Goal: Task Accomplishment & Management: Use online tool/utility

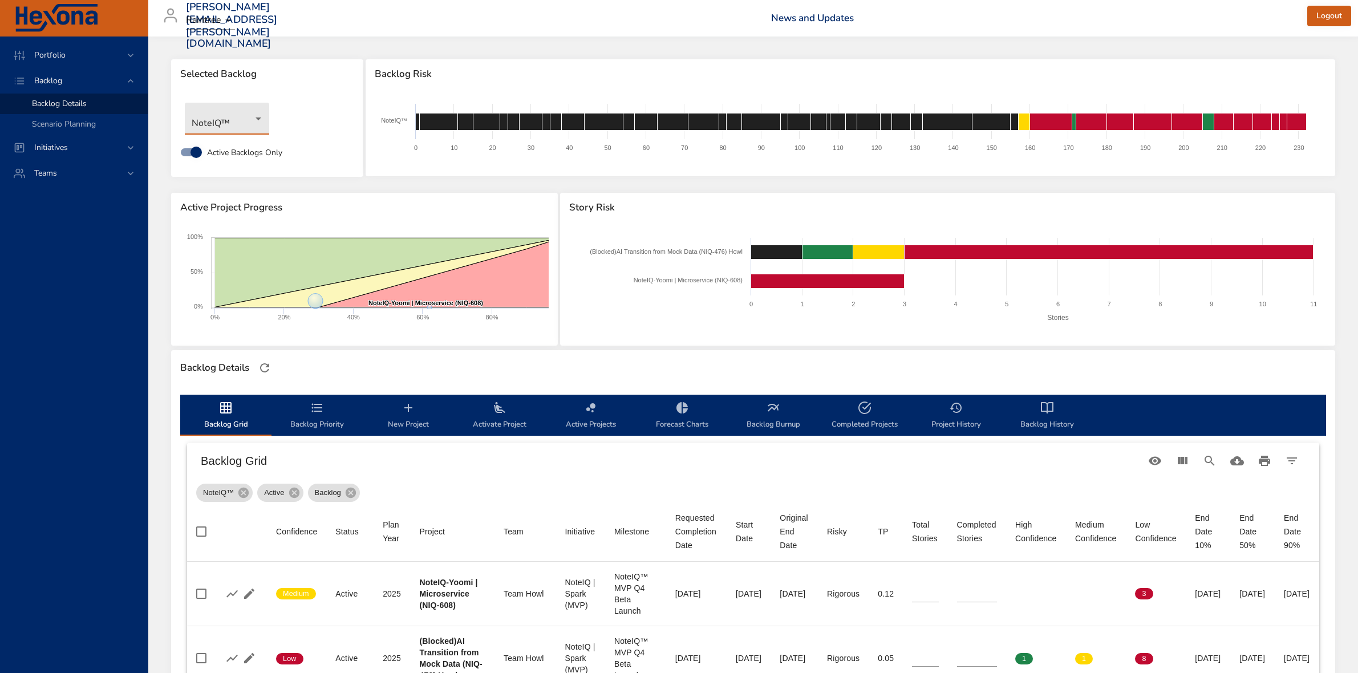
scroll to position [214, 0]
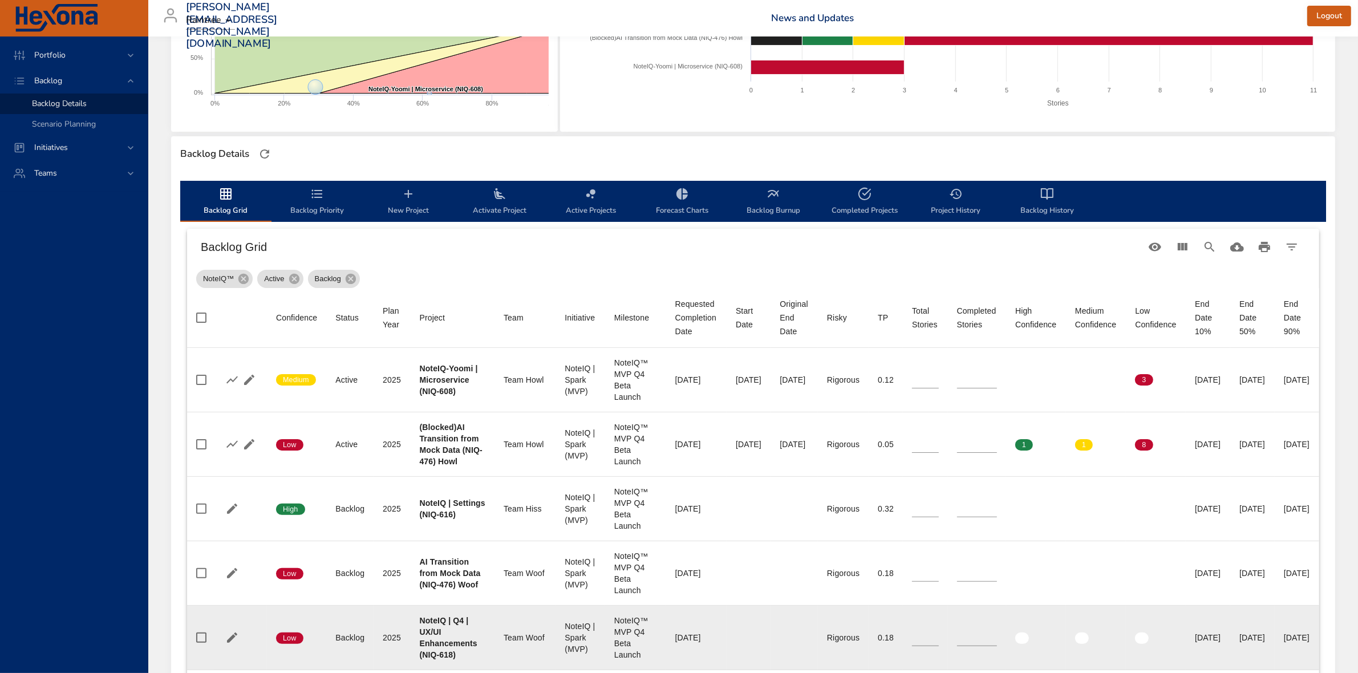
click at [1319, 659] on td "End Date 90% 12/16/2025" at bounding box center [1297, 638] width 44 height 64
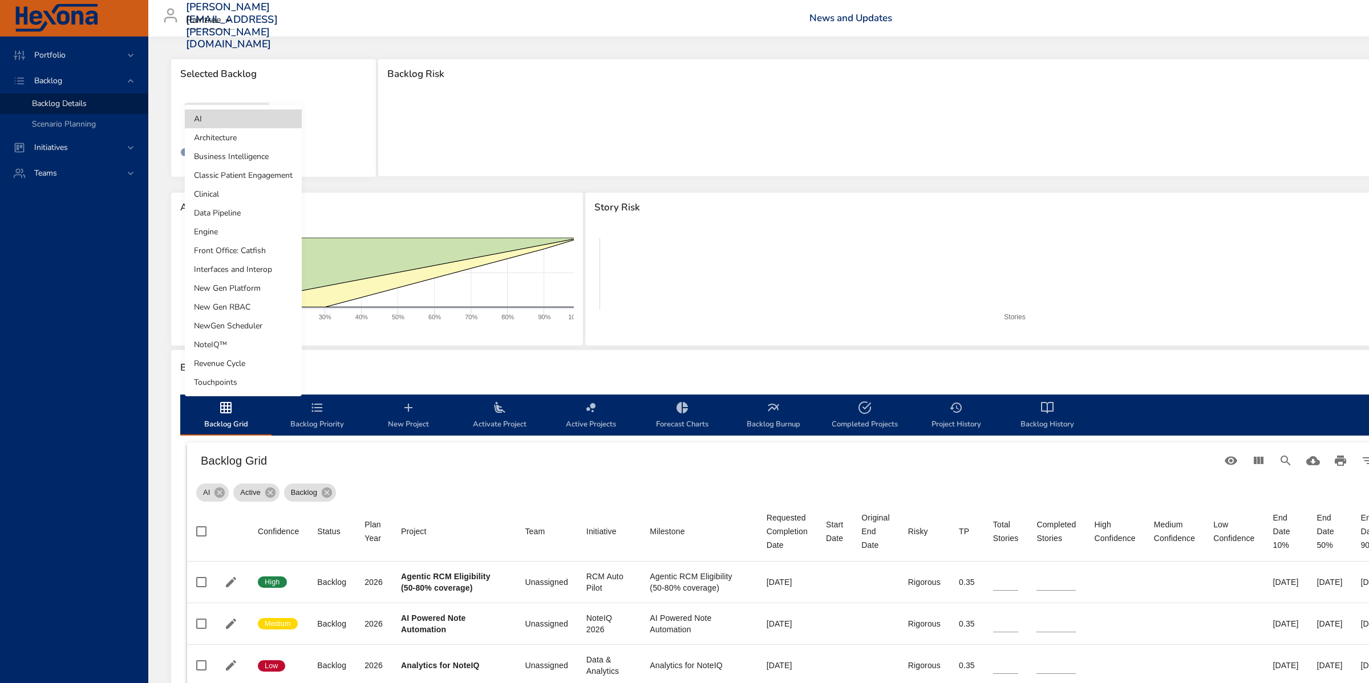
click at [254, 113] on body "Portfolio Backlog Backlog Details Scenario Planning Initiatives Teams [PERSON_N…" at bounding box center [684, 341] width 1369 height 683
click at [232, 337] on li "NoteIQ™" at bounding box center [243, 344] width 117 height 19
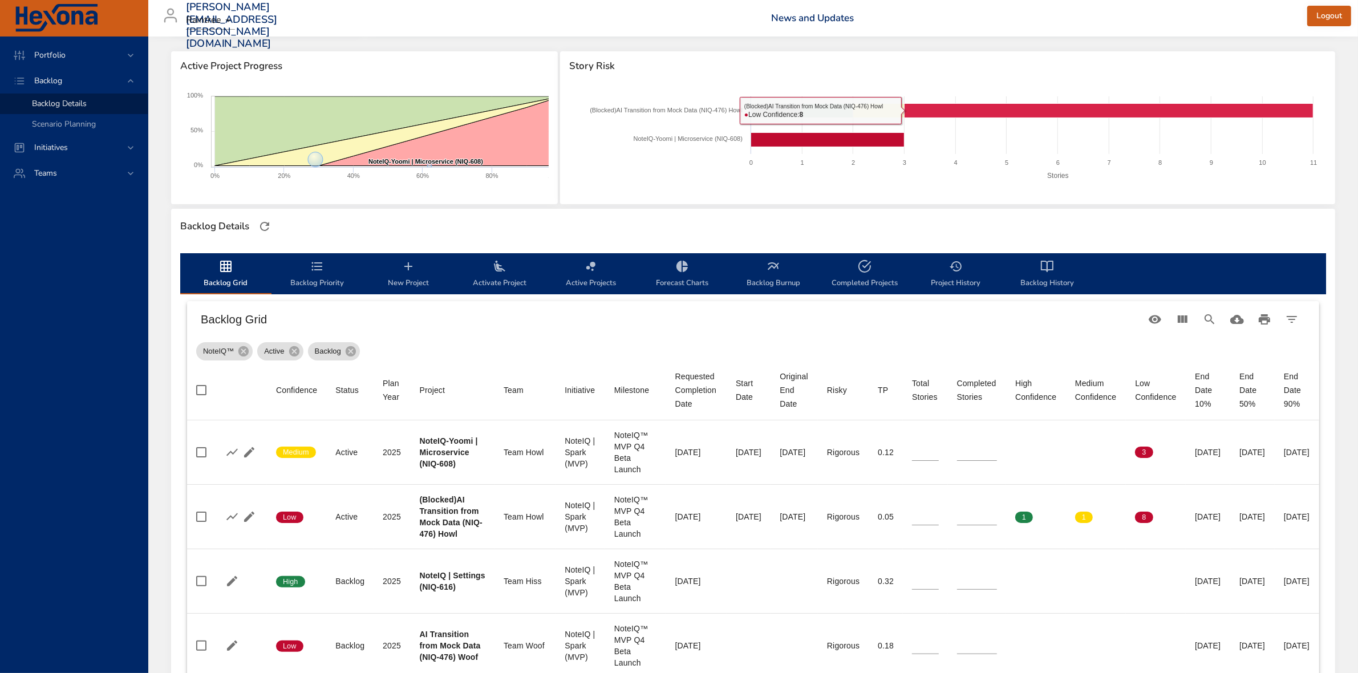
scroll to position [143, 0]
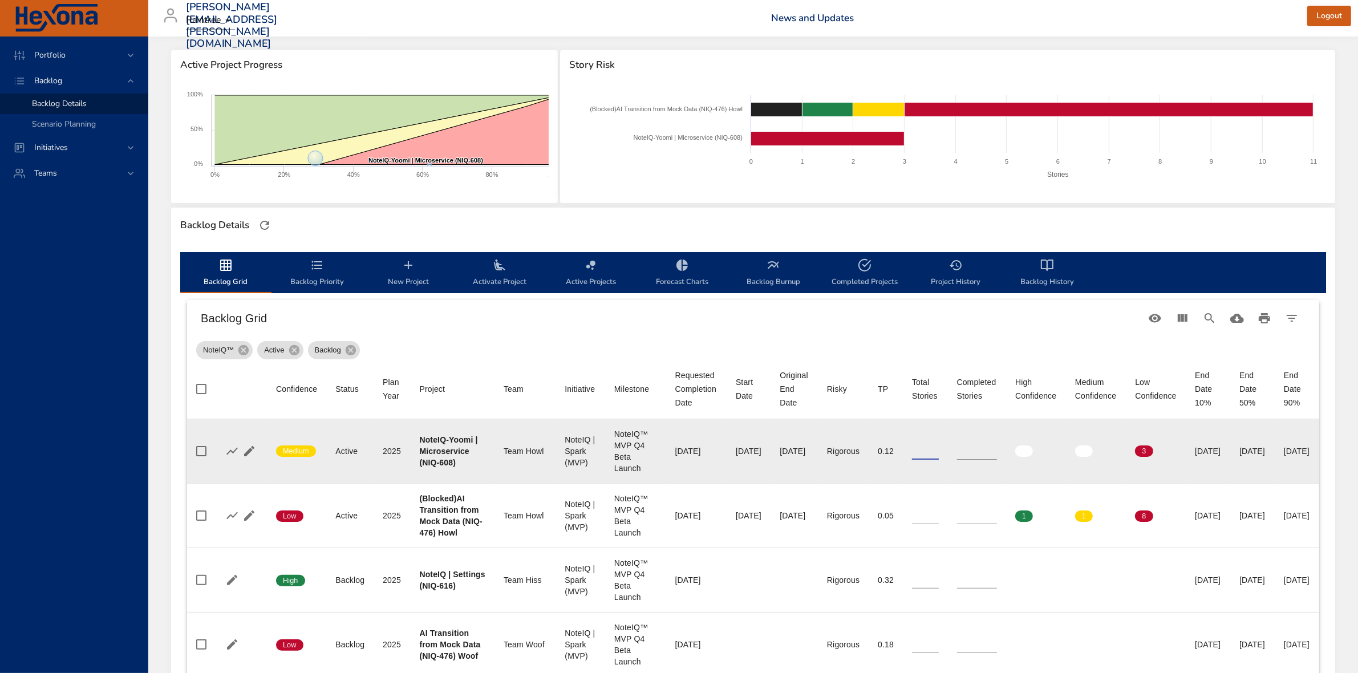
click at [931, 449] on input "*" at bounding box center [925, 451] width 26 height 17
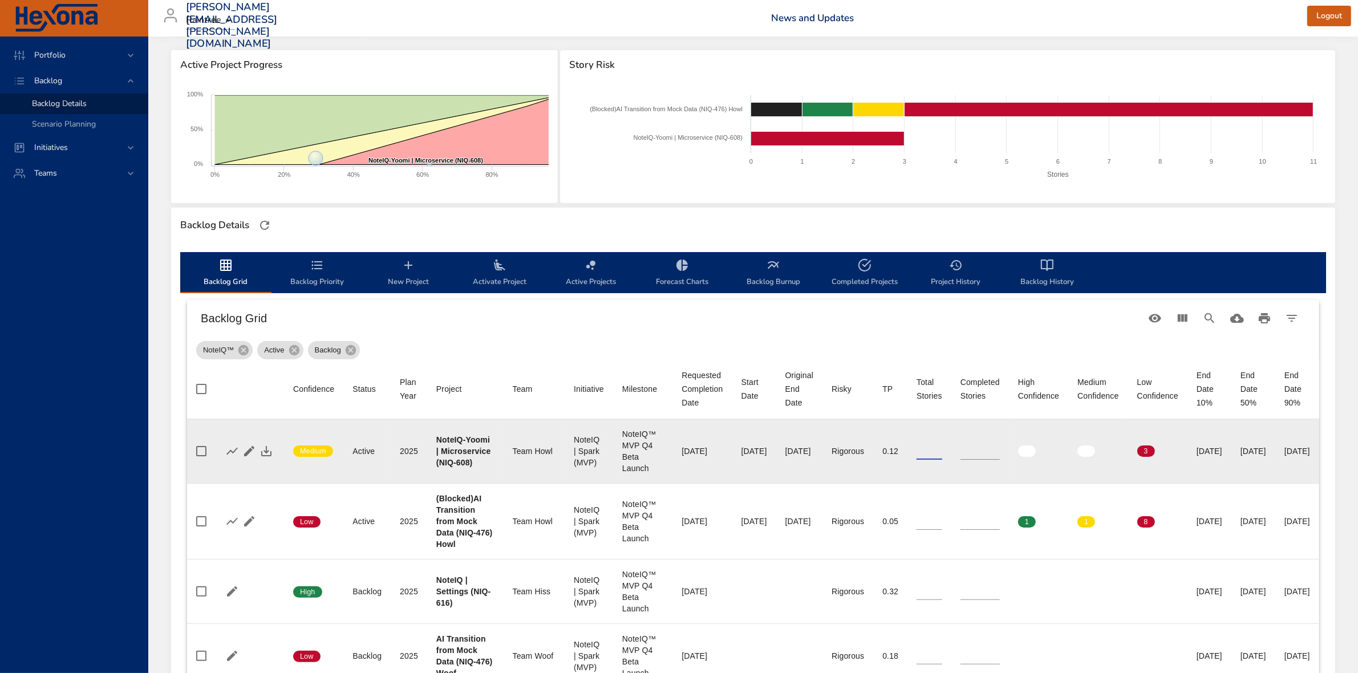
type input "*"
click at [942, 447] on input "*" at bounding box center [930, 451] width 26 height 17
drag, startPoint x: 1006, startPoint y: 453, endPoint x: 991, endPoint y: 452, distance: 14.3
click at [991, 452] on input "*" at bounding box center [980, 451] width 39 height 17
click at [1000, 448] on input "*" at bounding box center [980, 451] width 39 height 17
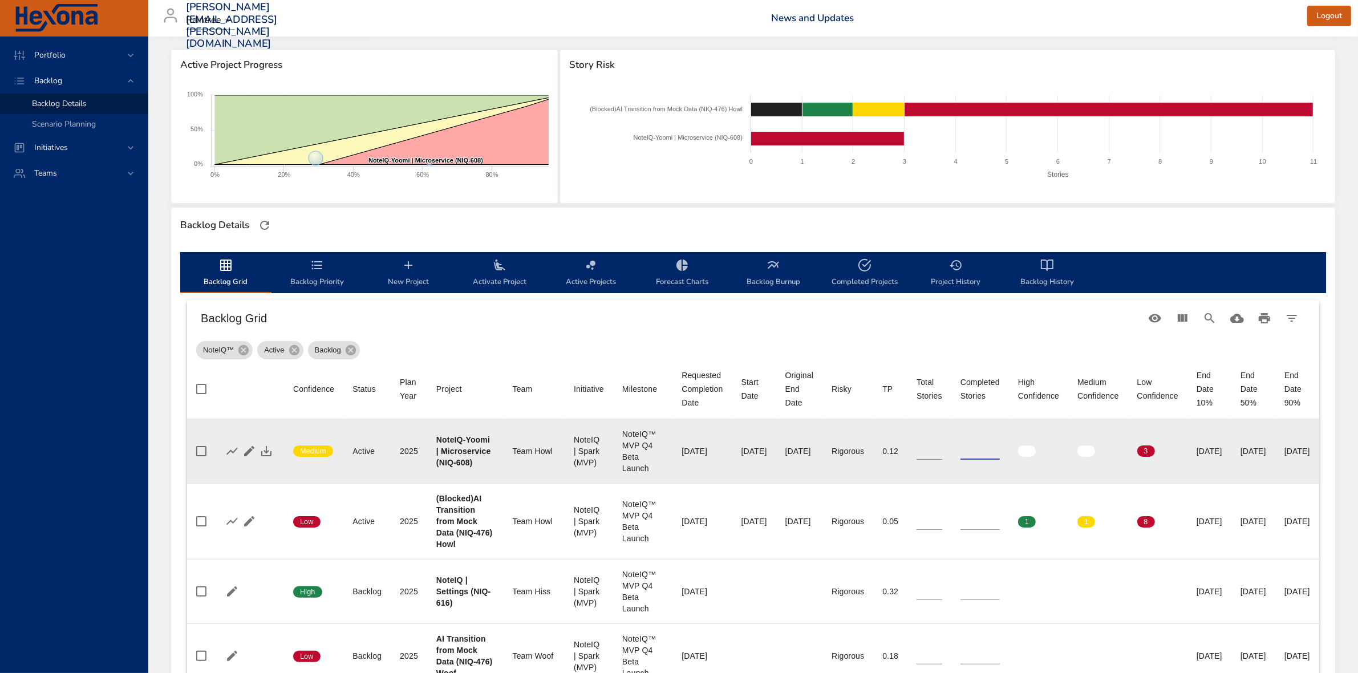
type input "*"
click at [1000, 448] on input "*" at bounding box center [980, 451] width 39 height 17
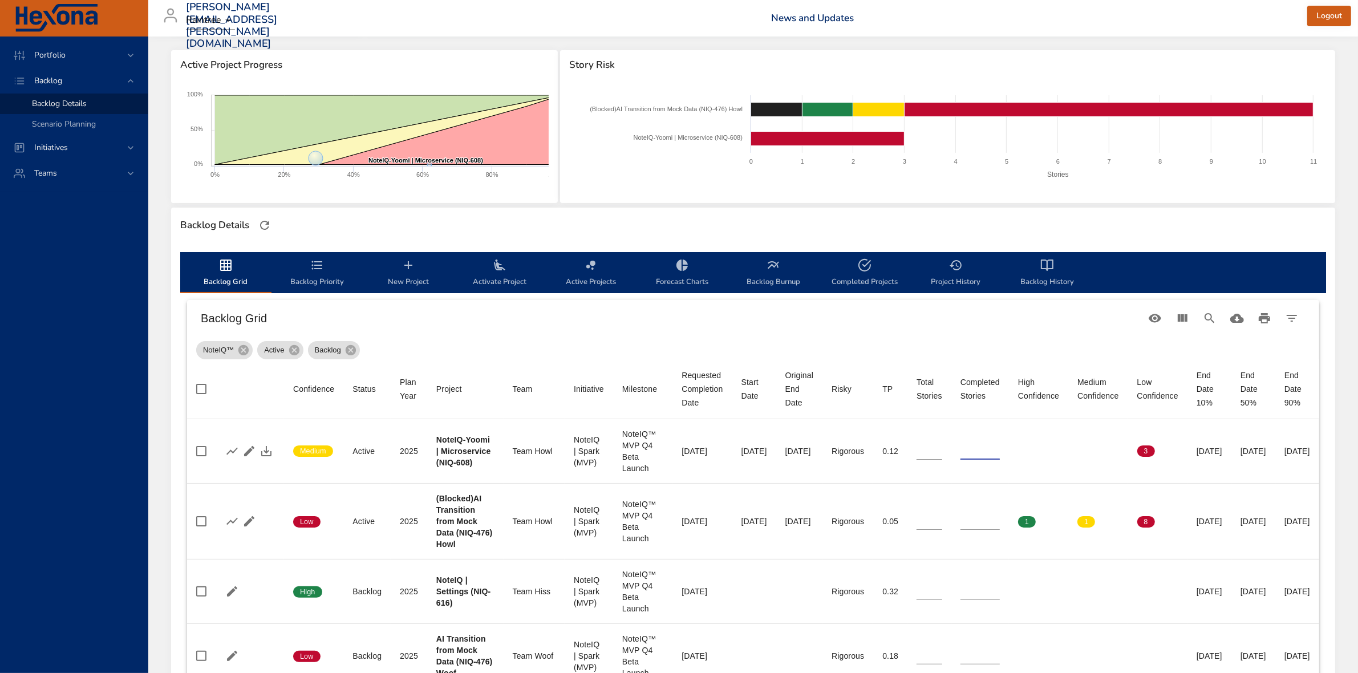
click at [1033, 327] on div "Backlog Grid" at bounding box center [753, 318] width 1132 height 37
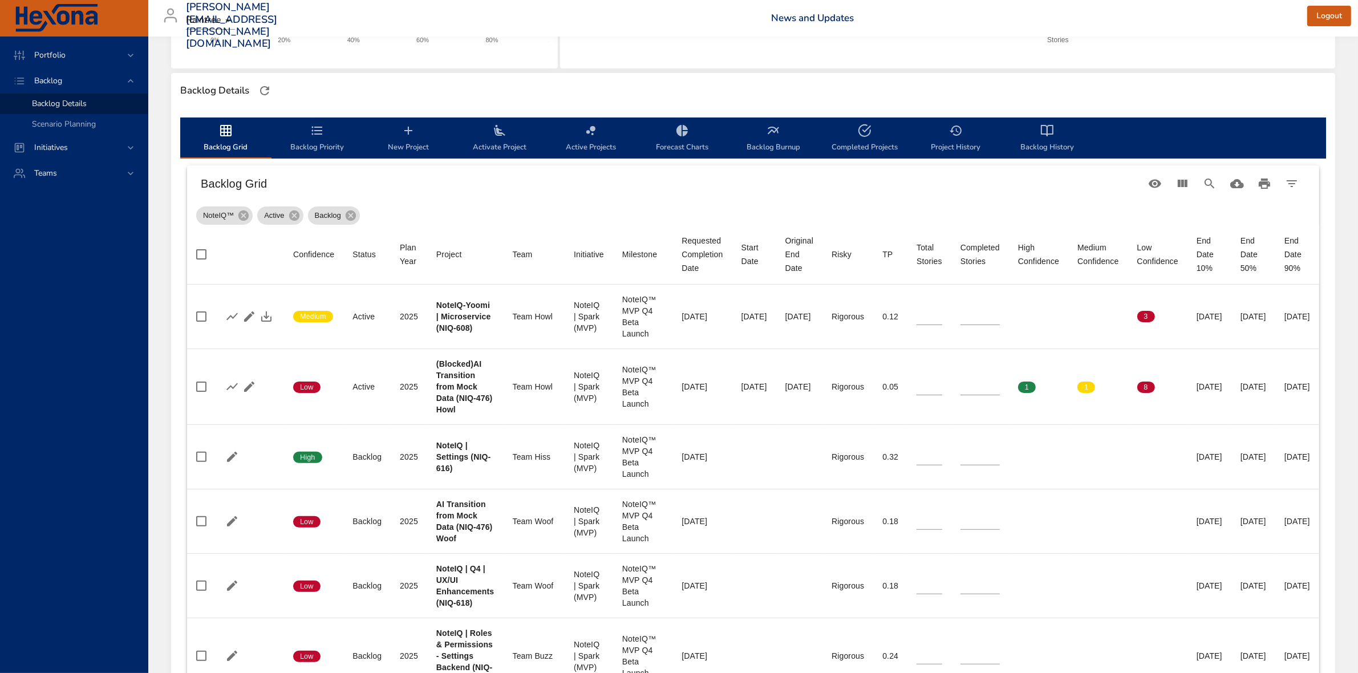
scroll to position [285, 0]
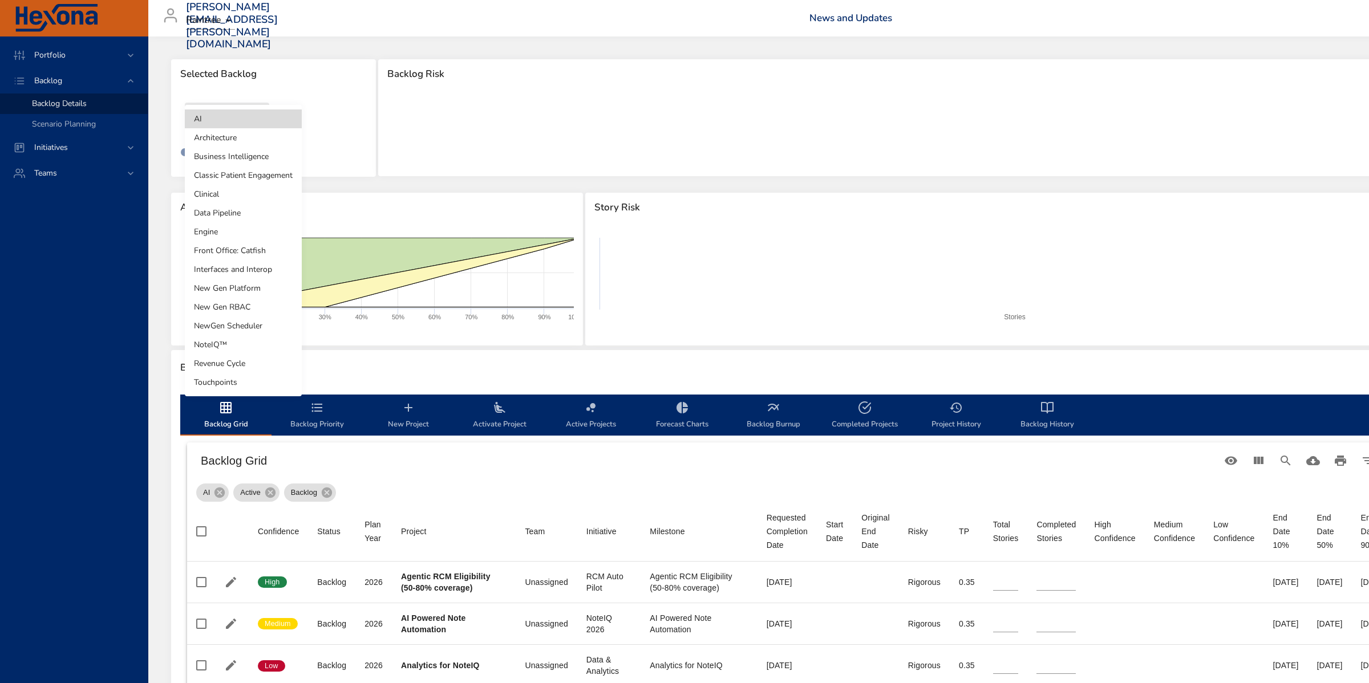
click at [209, 115] on body "Portfolio Backlog Backlog Details Scenario Planning Initiatives Teams [PERSON_N…" at bounding box center [684, 341] width 1369 height 683
click at [238, 346] on li "NoteIQ™" at bounding box center [243, 344] width 117 height 19
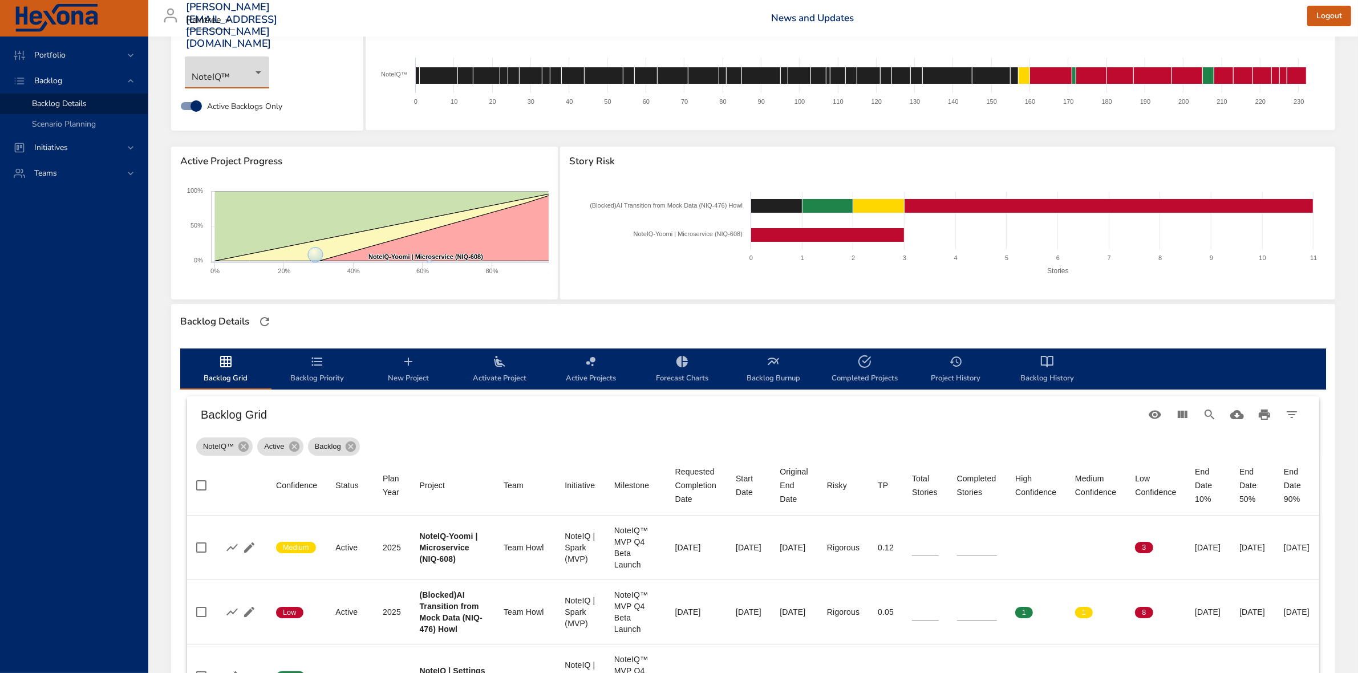
scroll to position [71, 0]
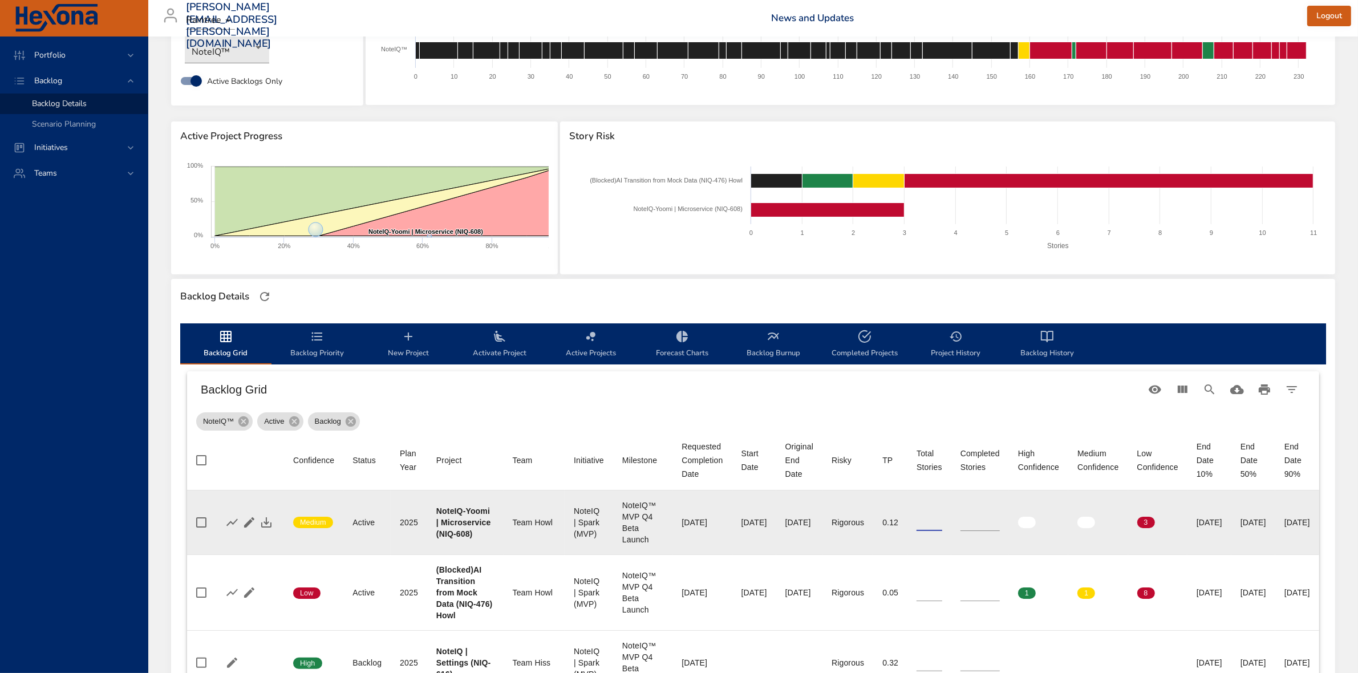
type input "*"
click at [942, 520] on input "*" at bounding box center [930, 522] width 26 height 17
click at [1000, 520] on input "*" at bounding box center [980, 522] width 39 height 17
type input "*"
click at [1000, 520] on input "*" at bounding box center [980, 522] width 39 height 17
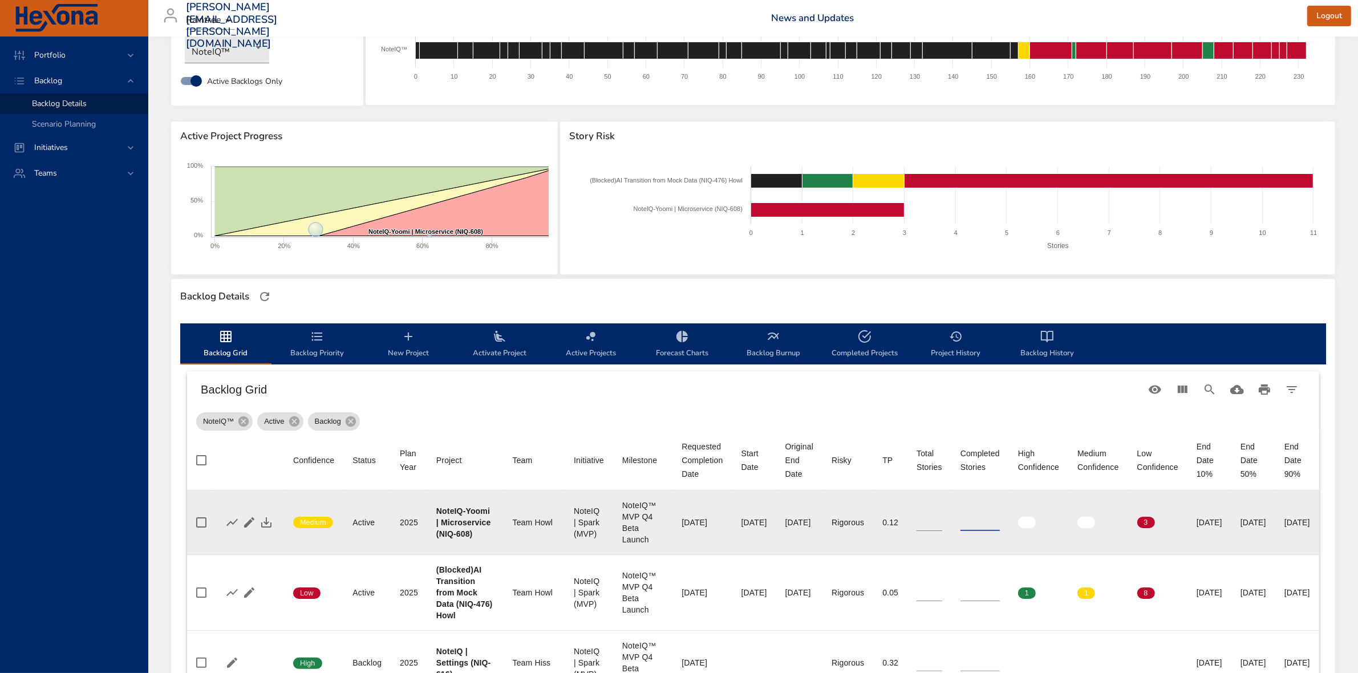
click at [1009, 548] on td "Completed Stories *" at bounding box center [980, 523] width 58 height 64
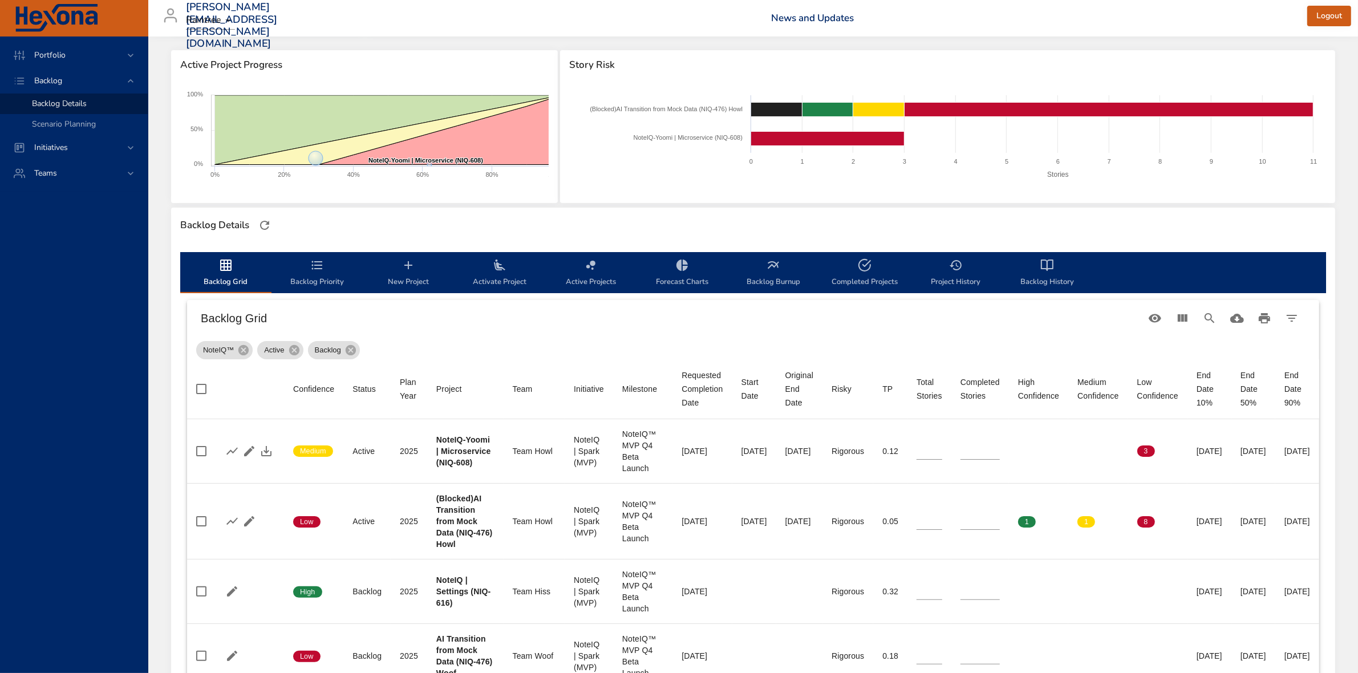
scroll to position [143, 0]
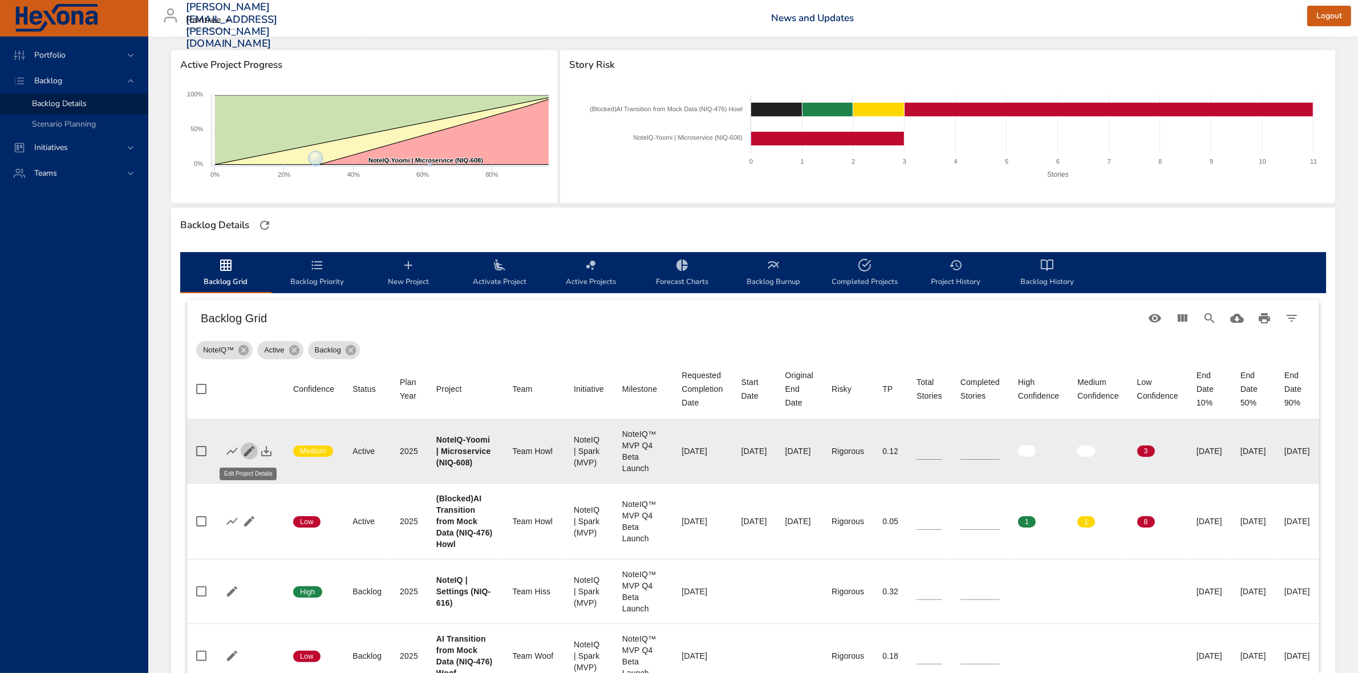
click at [249, 449] on icon "button" at bounding box center [249, 451] width 10 height 10
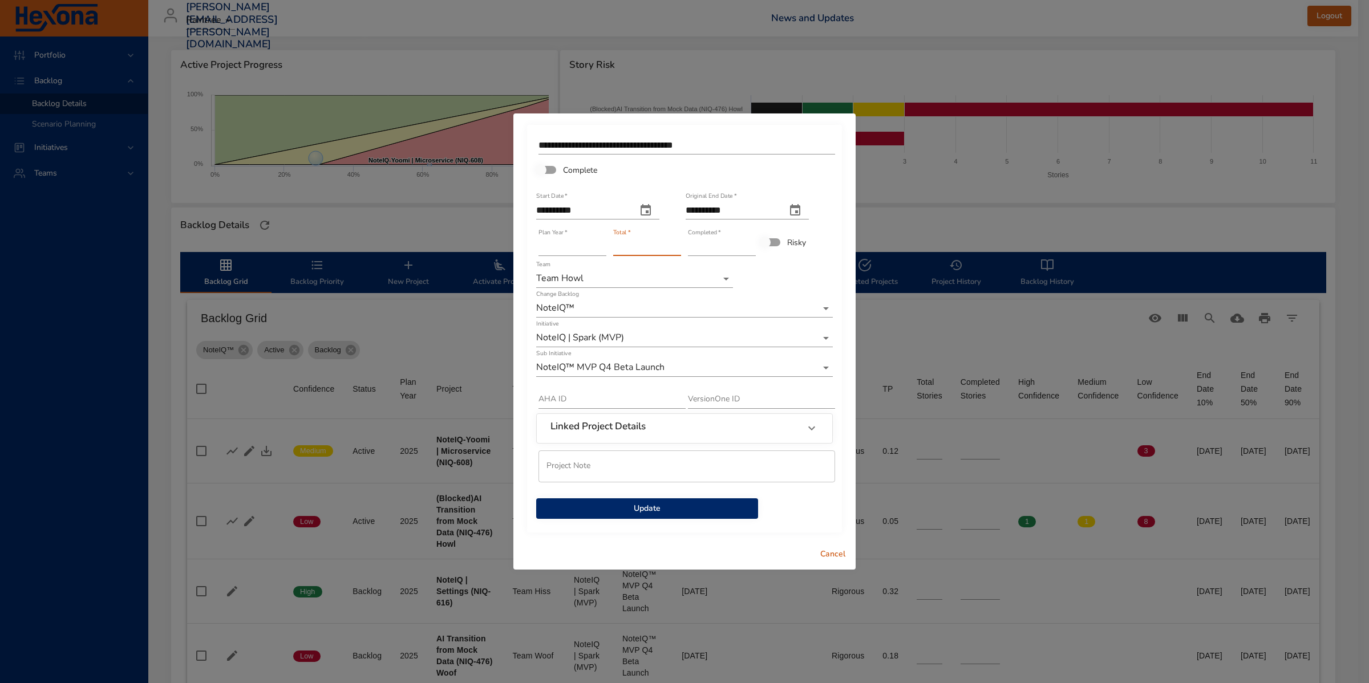
type input "*"
click at [674, 243] on input "*" at bounding box center [647, 247] width 68 height 18
click at [753, 241] on input "*" at bounding box center [722, 247] width 68 height 18
type input "*"
click at [753, 241] on input "*" at bounding box center [722, 247] width 68 height 18
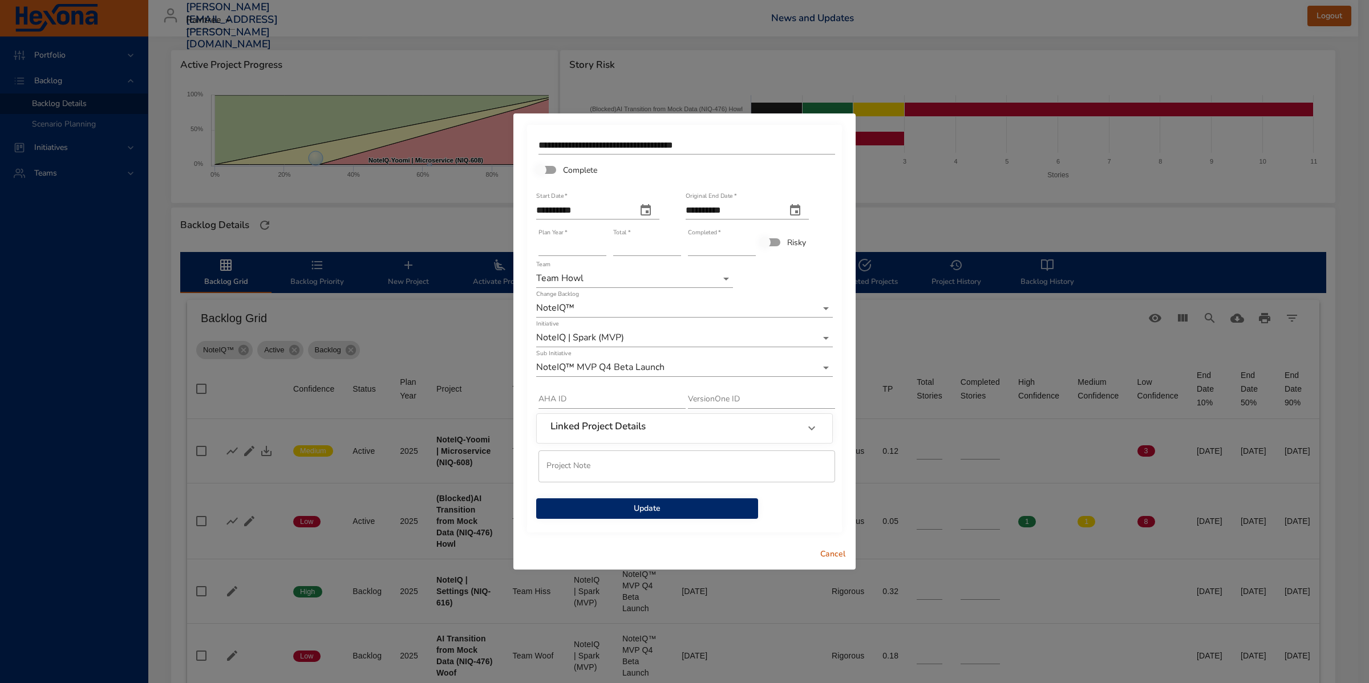
click at [719, 509] on span "Update" at bounding box center [647, 509] width 204 height 14
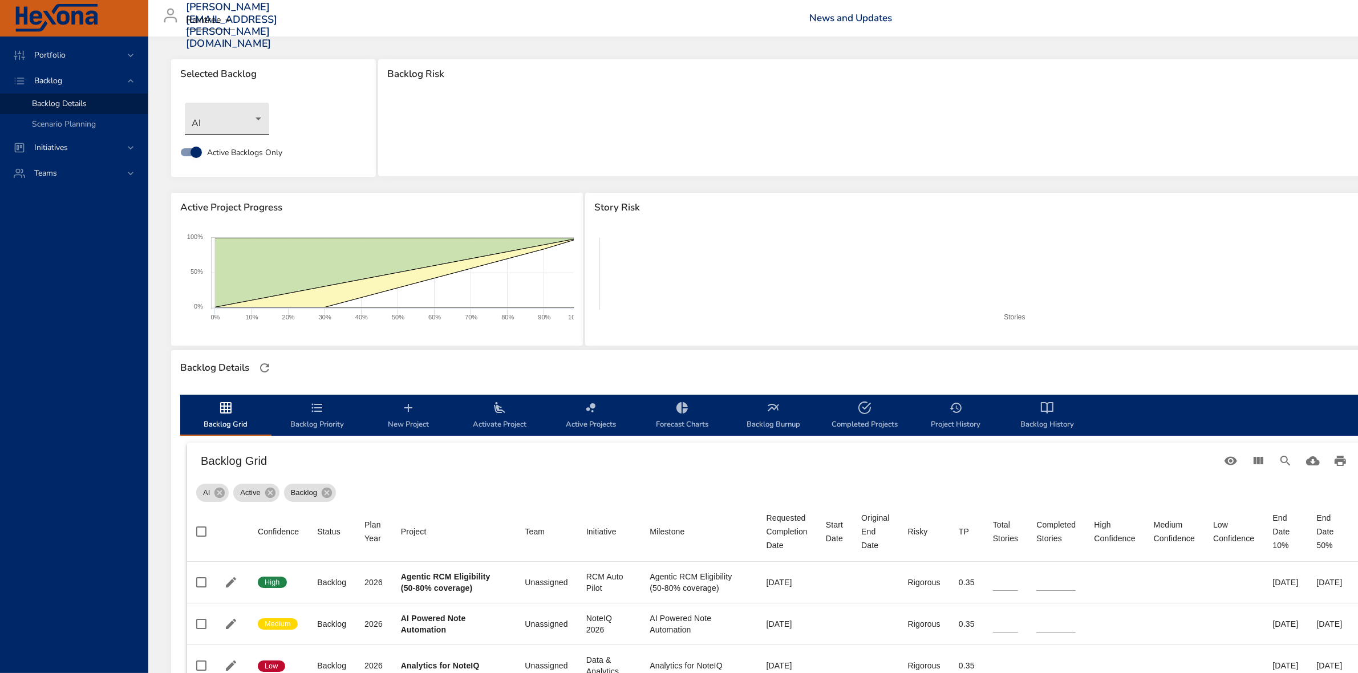
click at [218, 115] on body "Portfolio Backlog Backlog Details Scenario Planning Initiatives Teams [PERSON_N…" at bounding box center [679, 336] width 1358 height 673
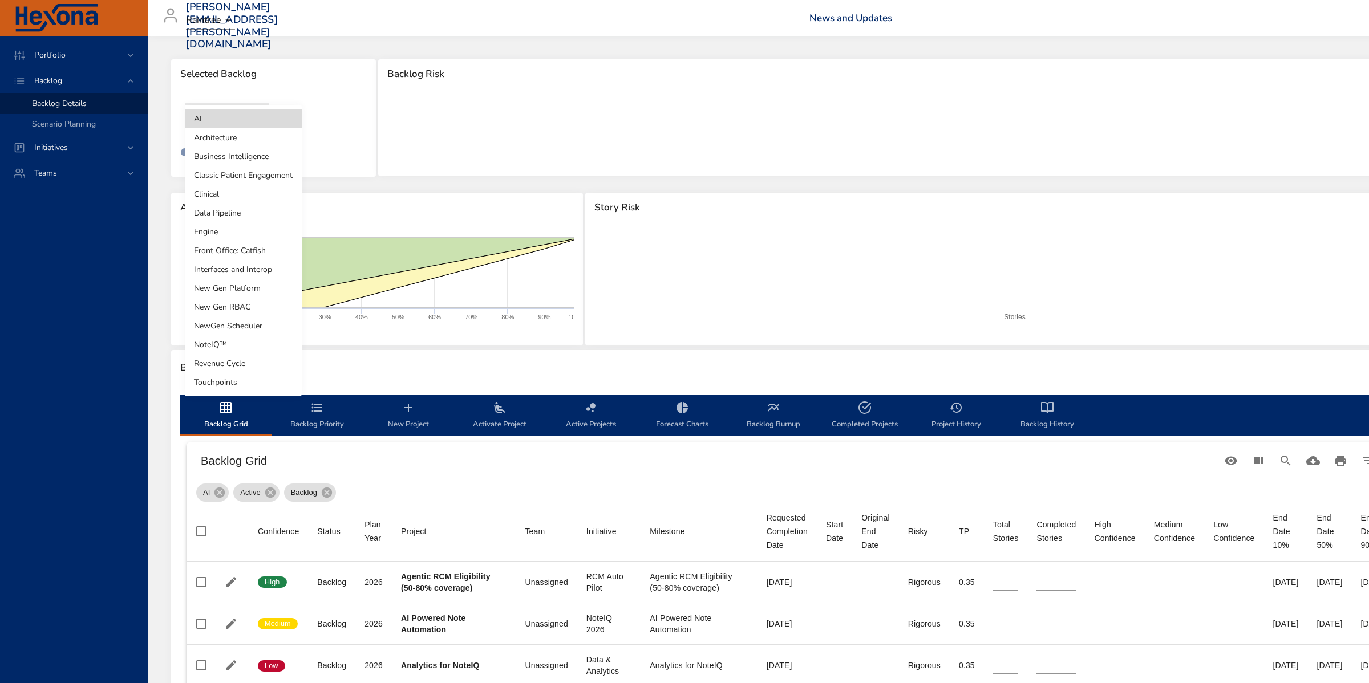
click at [246, 338] on li "NoteIQ™" at bounding box center [243, 344] width 117 height 19
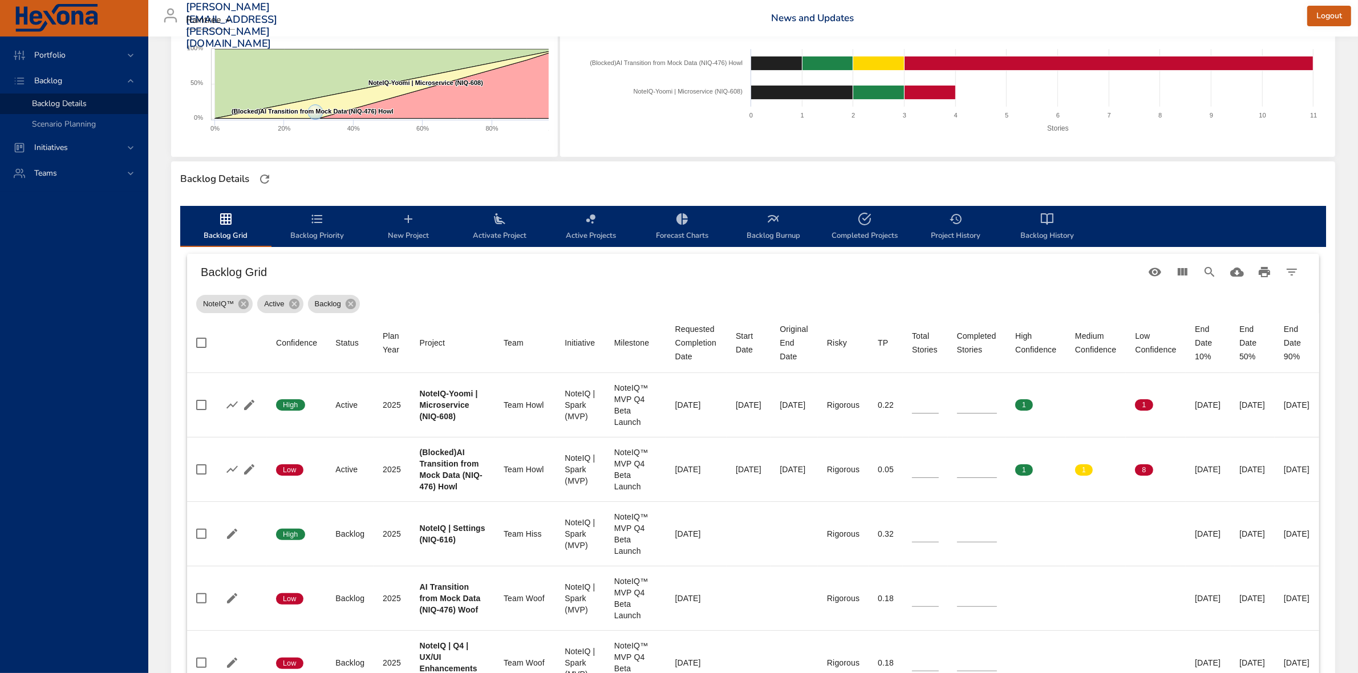
scroll to position [214, 0]
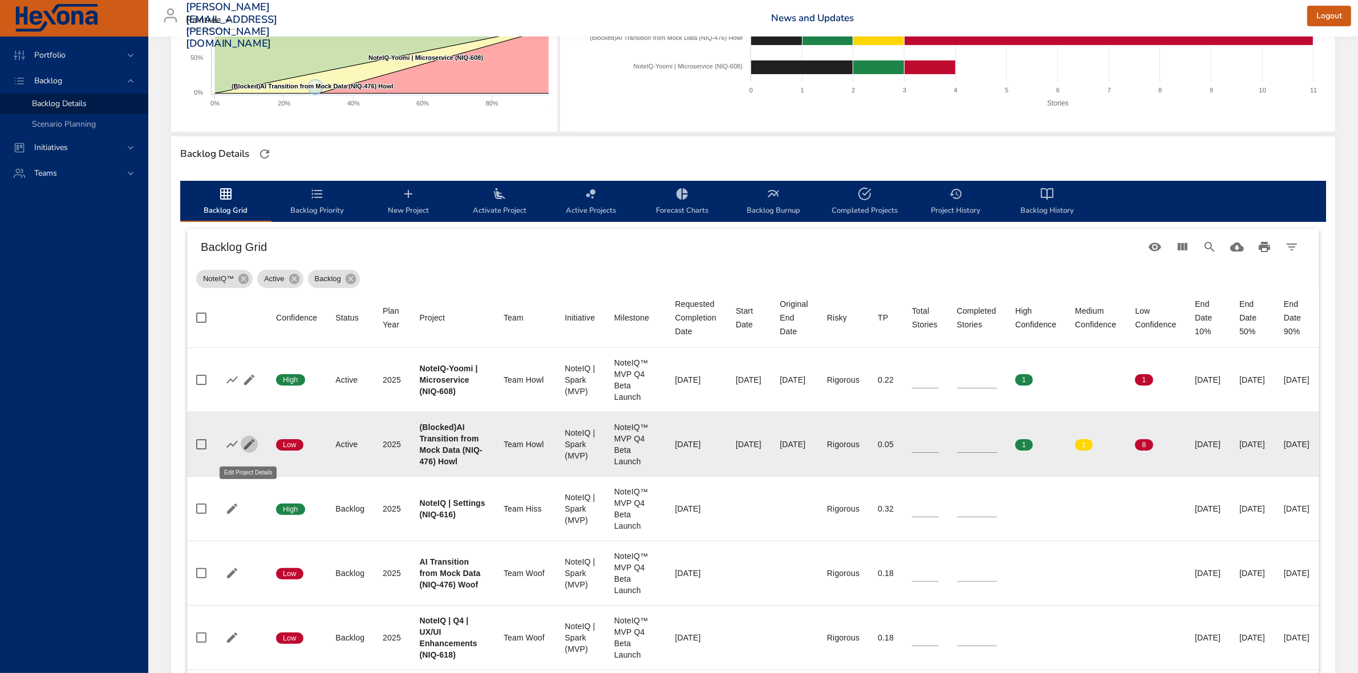
click at [243, 446] on icon "button" at bounding box center [249, 444] width 14 height 14
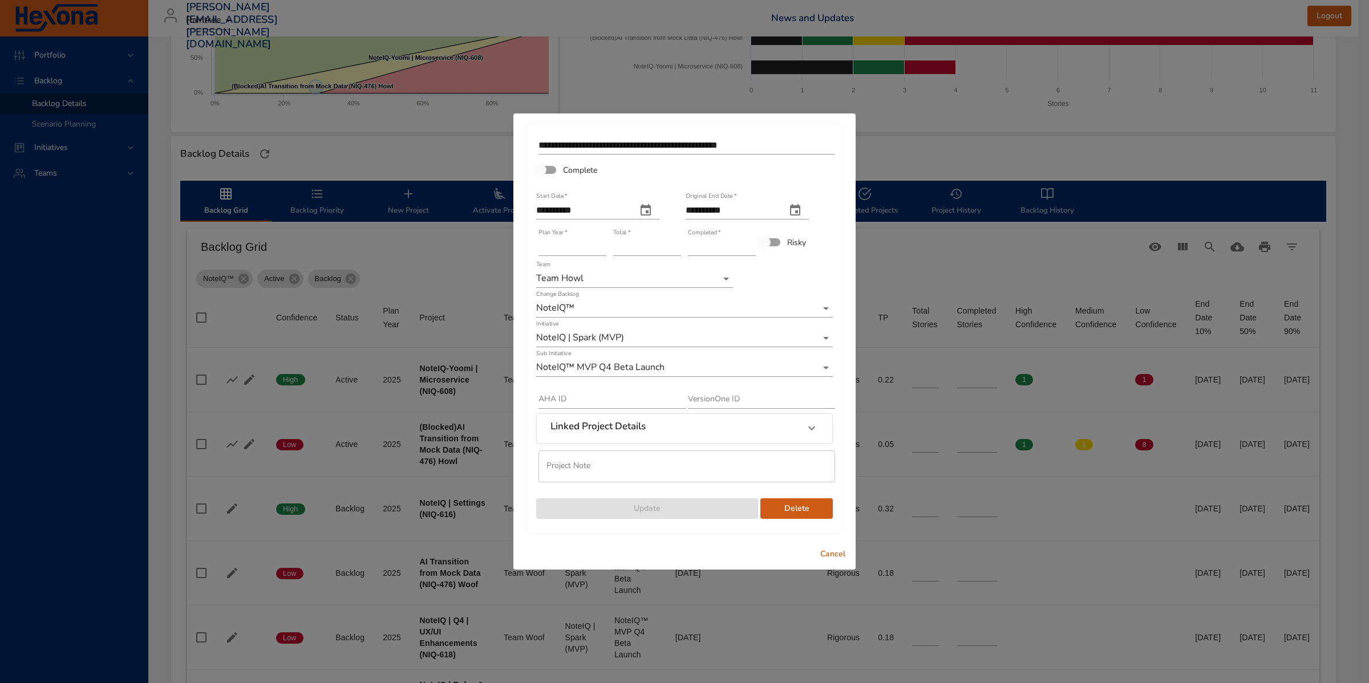
click at [834, 553] on span "Cancel" at bounding box center [832, 555] width 27 height 14
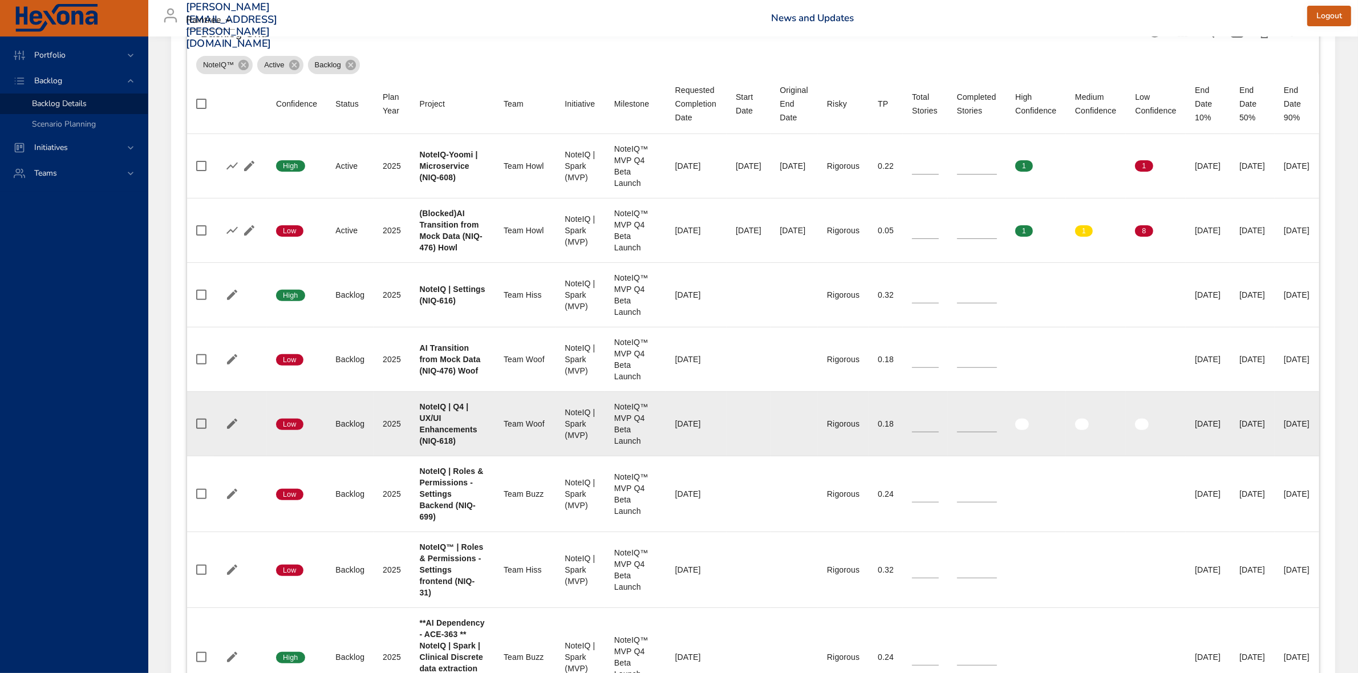
scroll to position [357, 0]
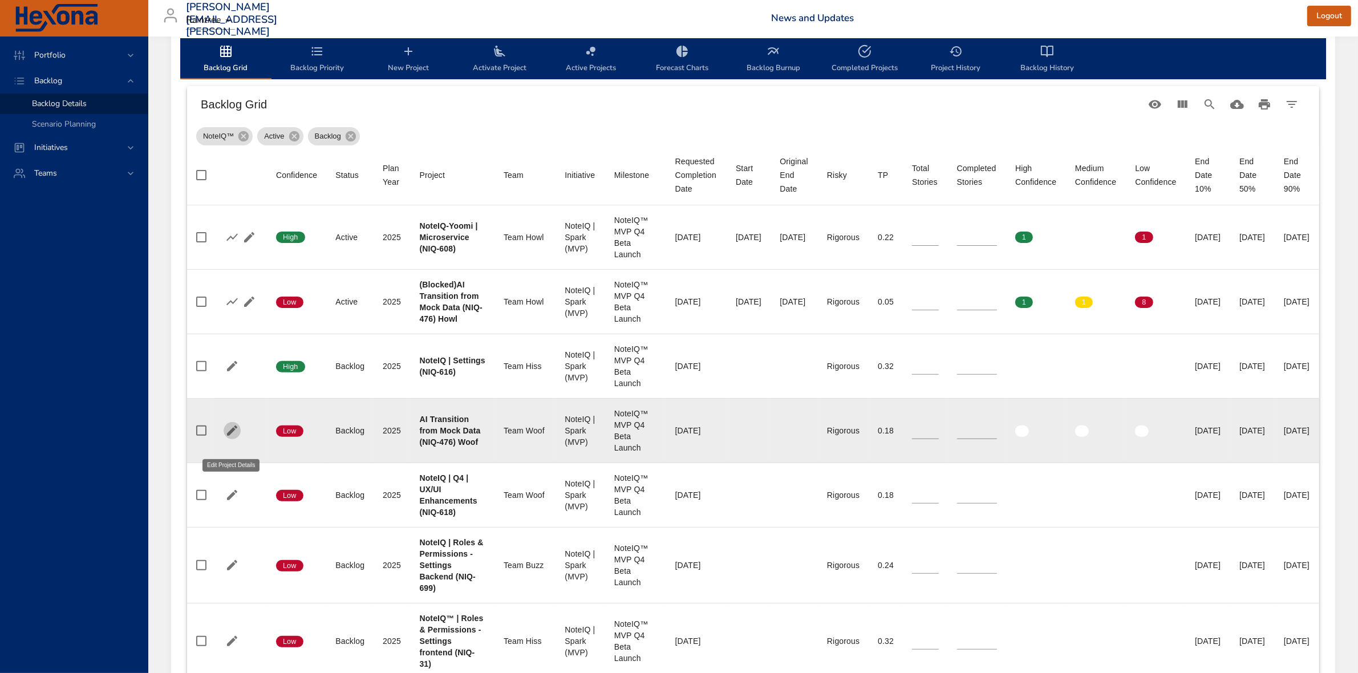
click at [230, 437] on icon "button" at bounding box center [232, 431] width 14 height 14
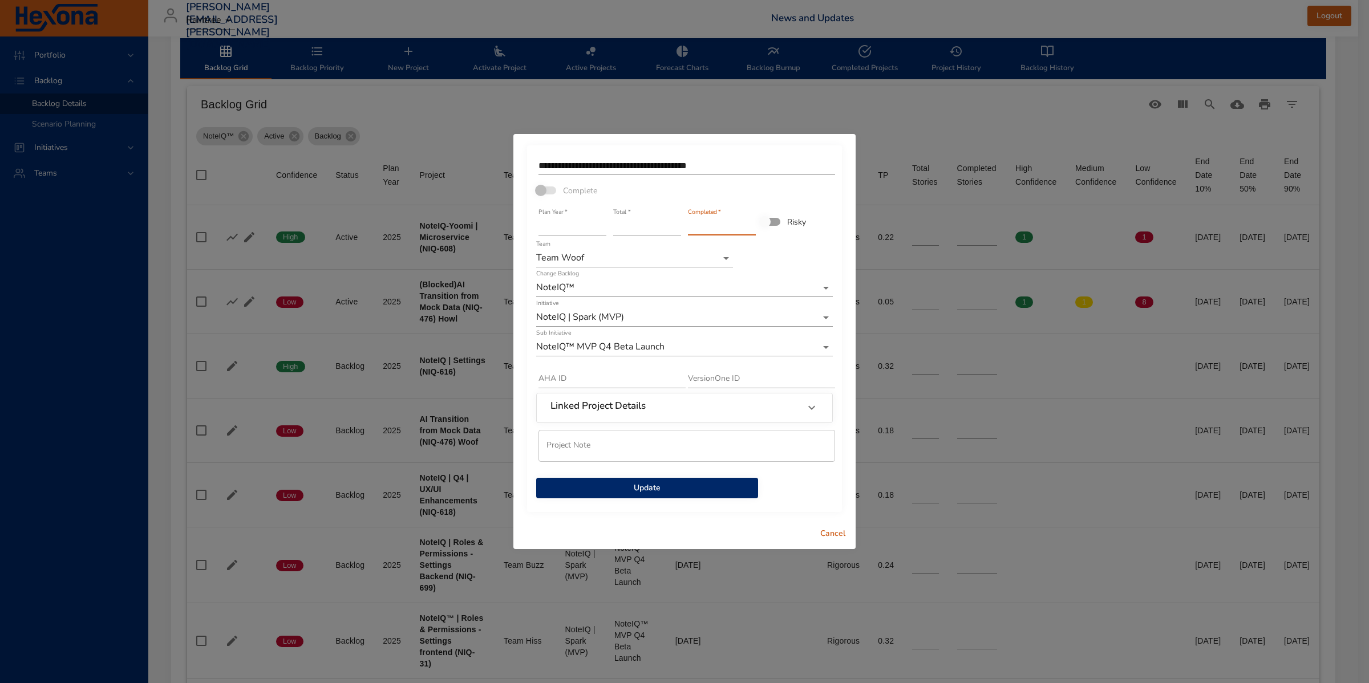
type input "*"
click at [749, 221] on input "*" at bounding box center [722, 226] width 68 height 18
click at [724, 488] on span "Update" at bounding box center [647, 488] width 204 height 14
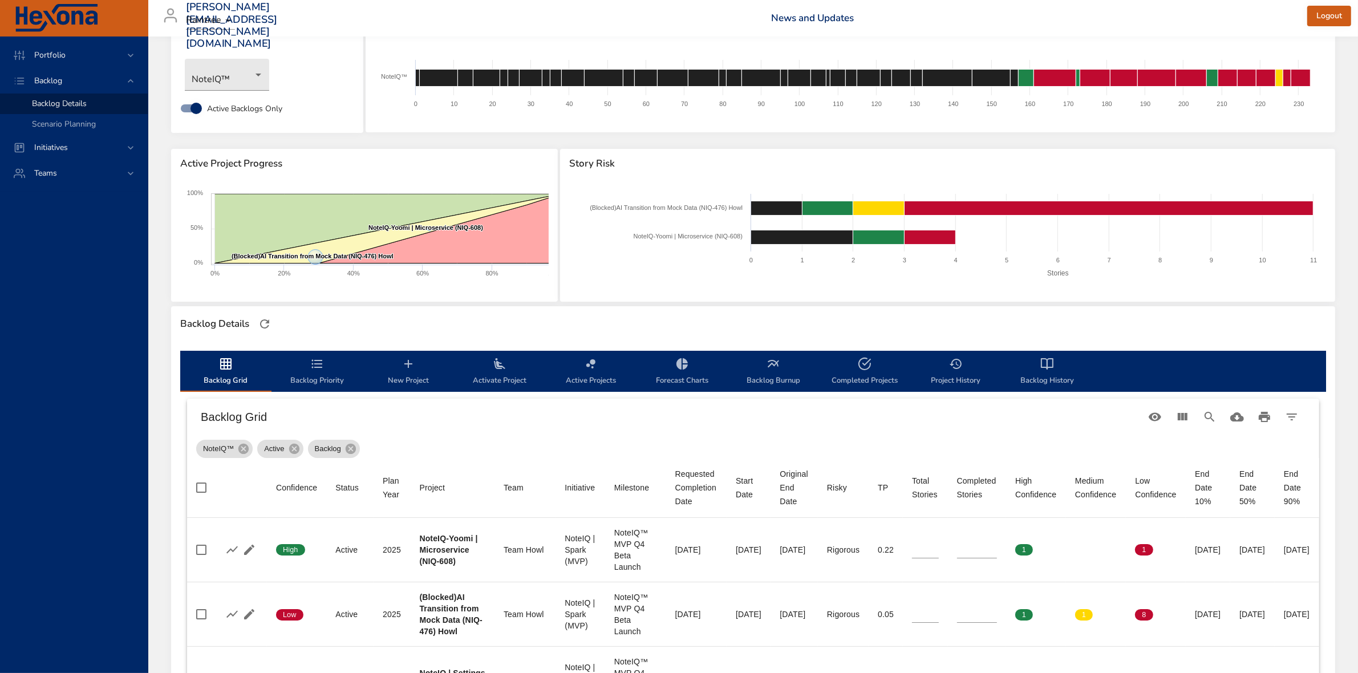
scroll to position [0, 0]
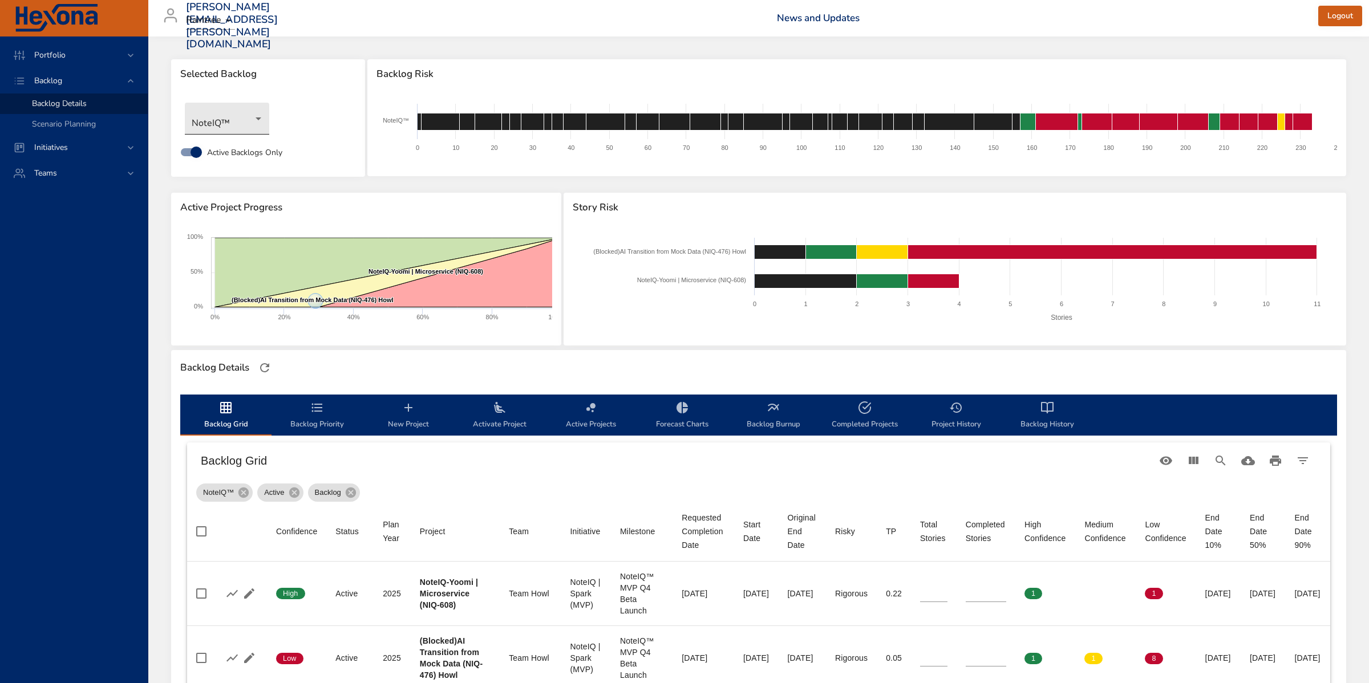
click at [260, 113] on body "Portfolio Backlog Backlog Details Scenario Planning Initiatives Teams marleny.p…" at bounding box center [684, 341] width 1369 height 683
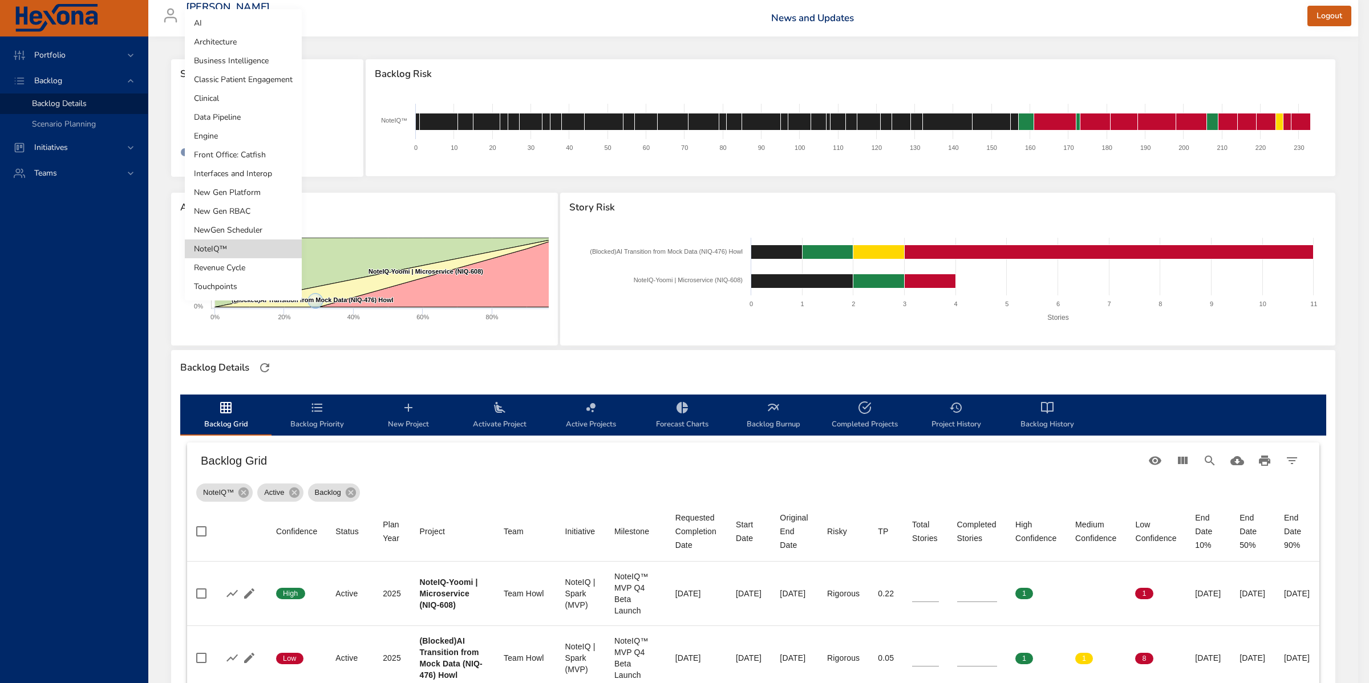
click at [234, 229] on li "NewGen Scheduler" at bounding box center [243, 230] width 117 height 19
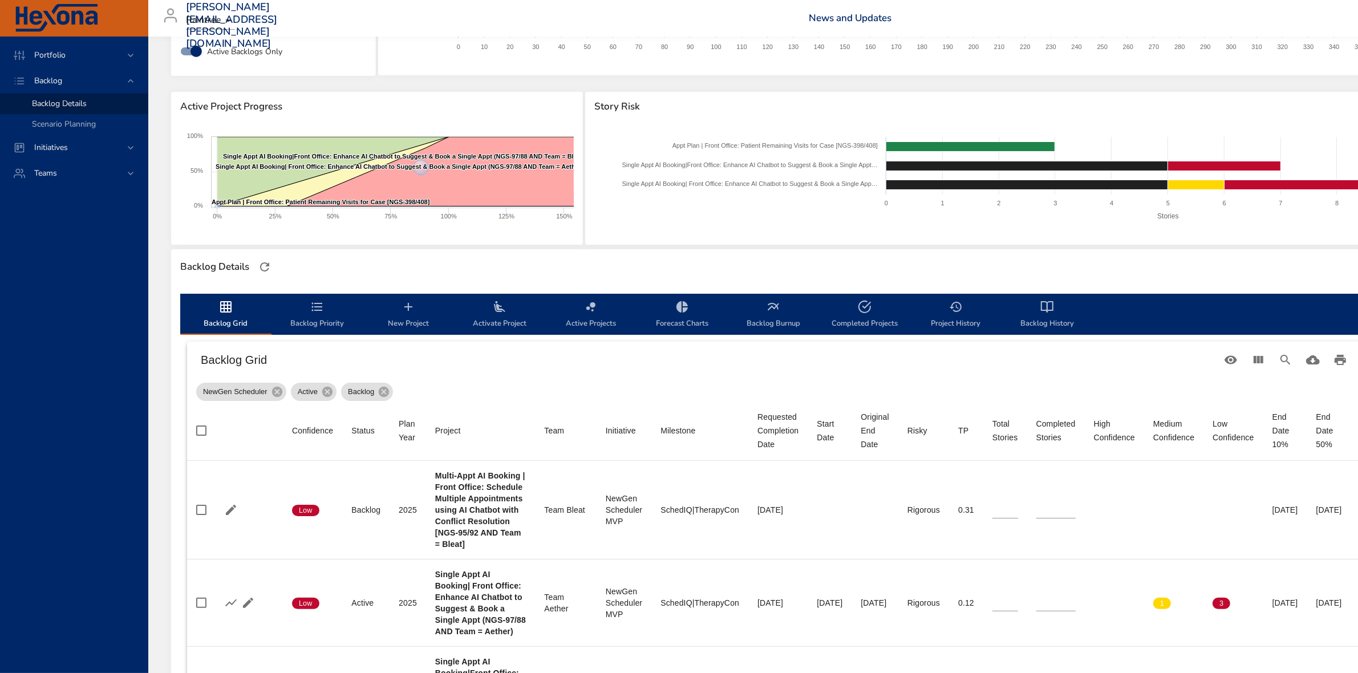
scroll to position [386, 0]
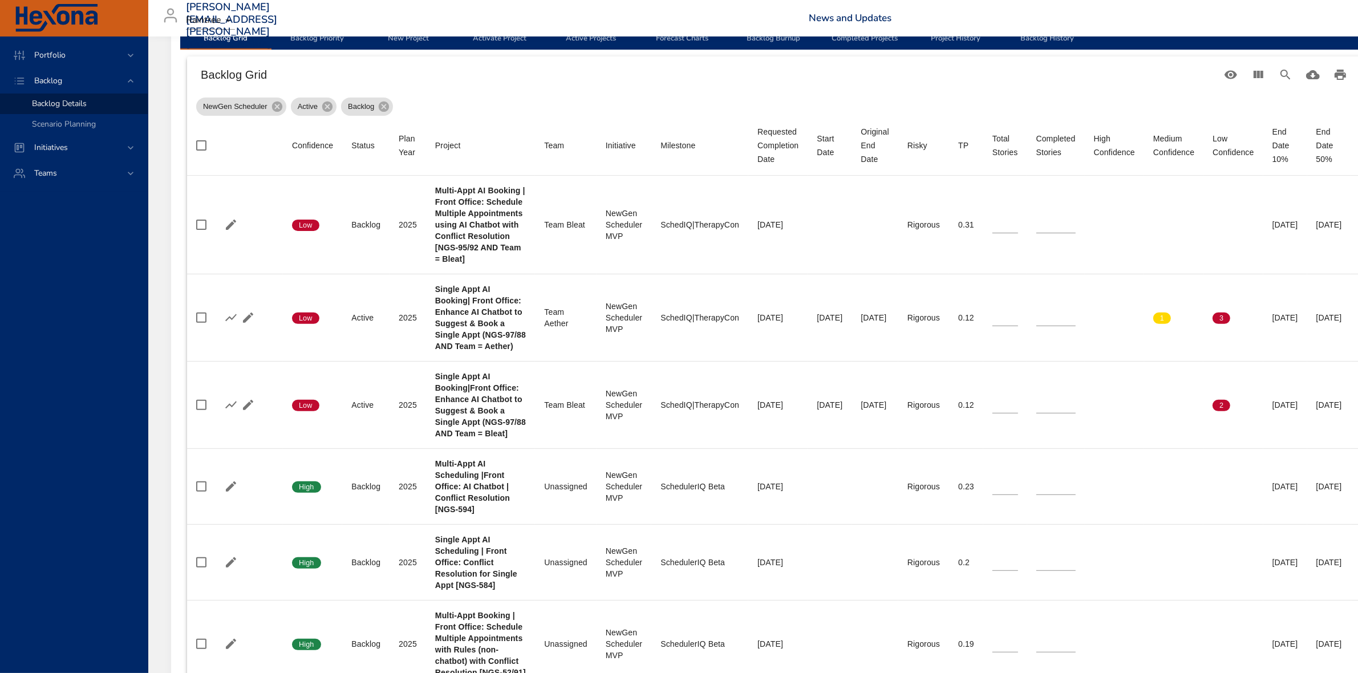
click at [1119, 81] on h6 "Backlog Grid" at bounding box center [709, 75] width 1016 height 18
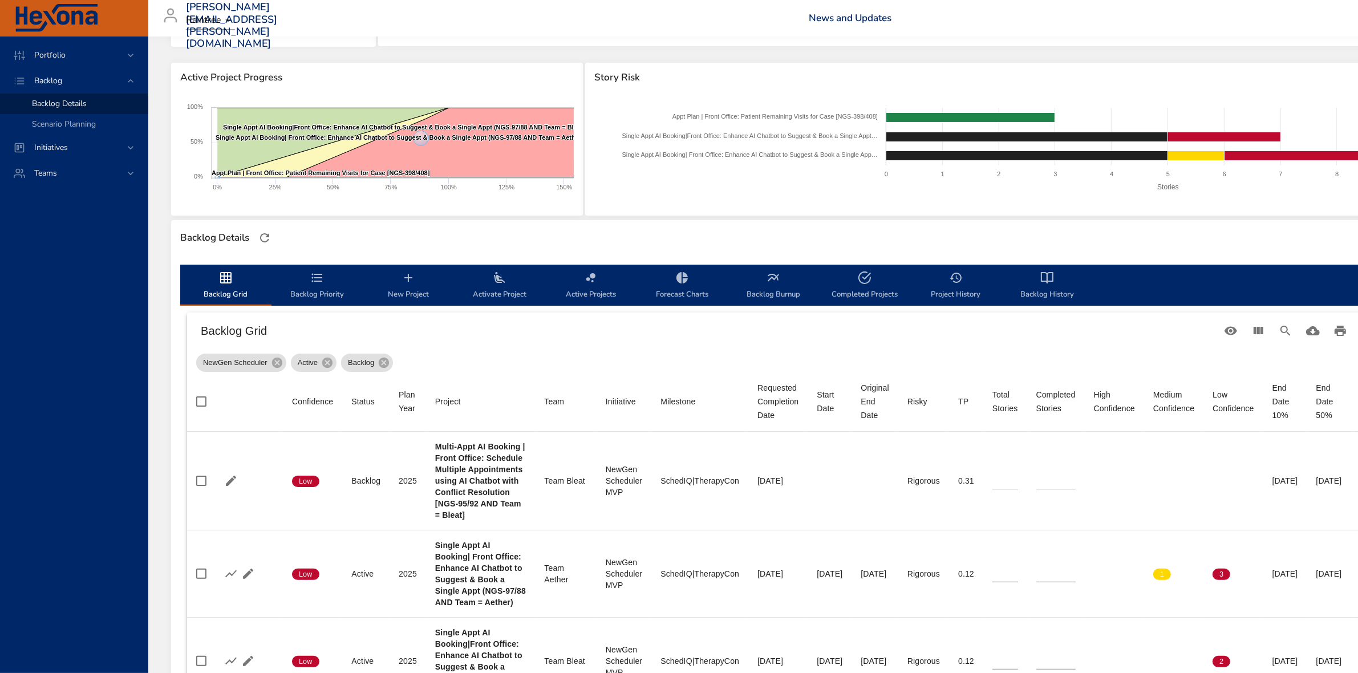
scroll to position [0, 0]
